Goal: Information Seeking & Learning: Learn about a topic

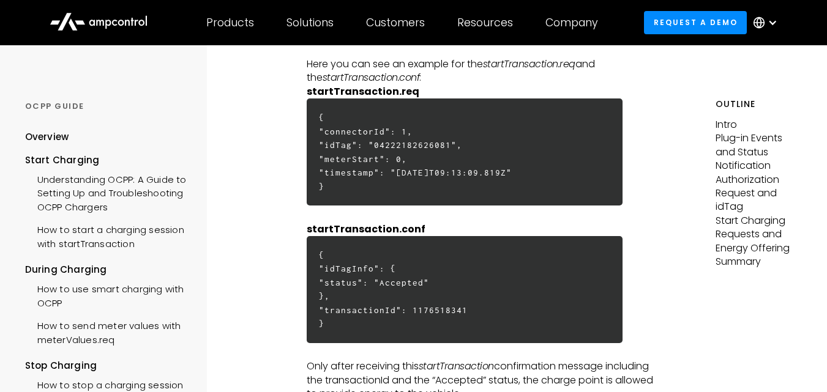
scroll to position [3104, 0]
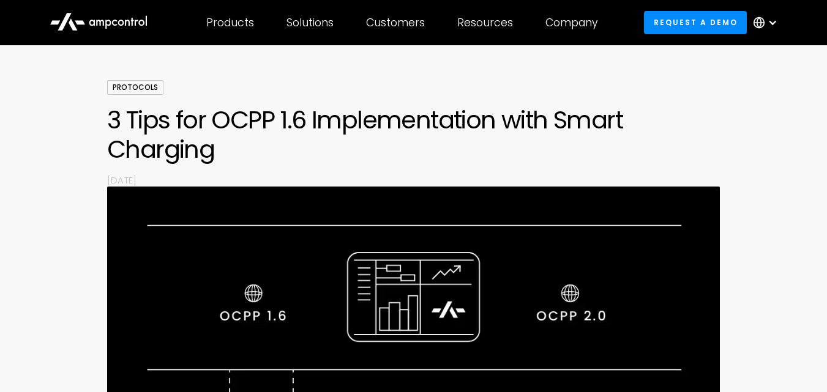
scroll to position [81, 0]
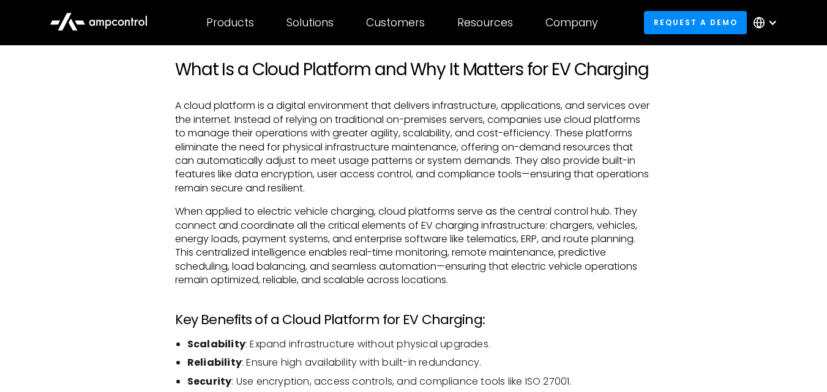
scroll to position [659, 0]
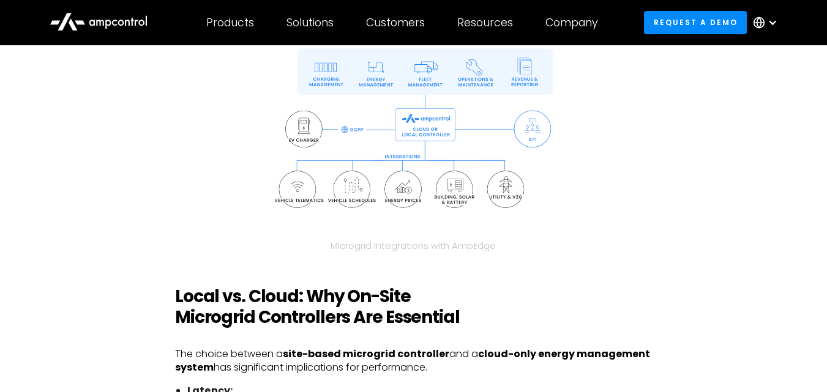
scroll to position [1071, 0]
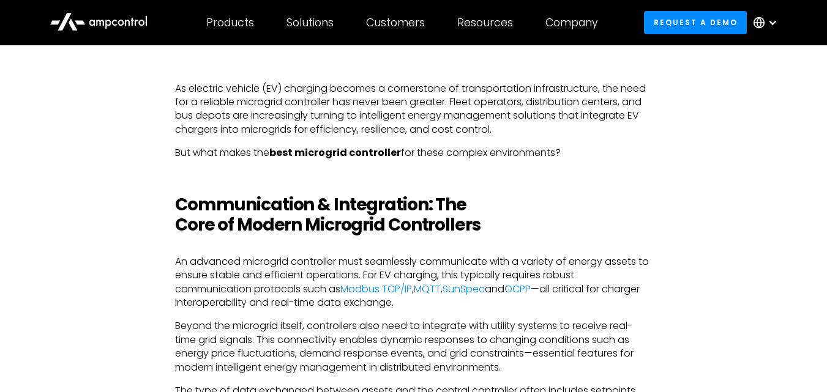
scroll to position [568, 0]
